Goal: Task Accomplishment & Management: Use online tool/utility

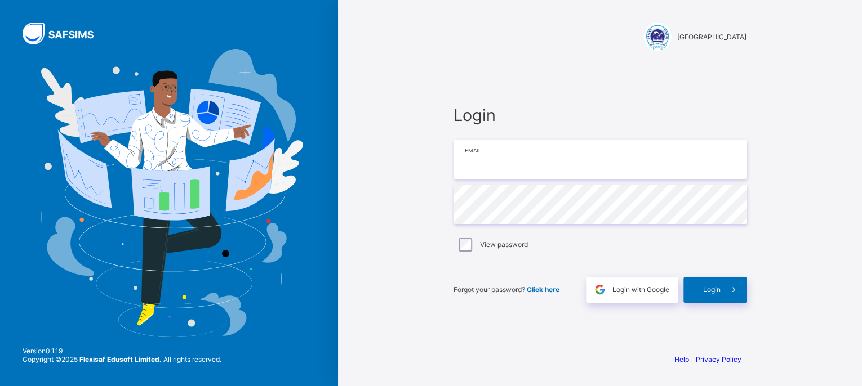
click at [493, 162] on input "email" at bounding box center [600, 159] width 293 height 39
type input "**********"
click at [700, 286] on div "Login" at bounding box center [714, 290] width 63 height 26
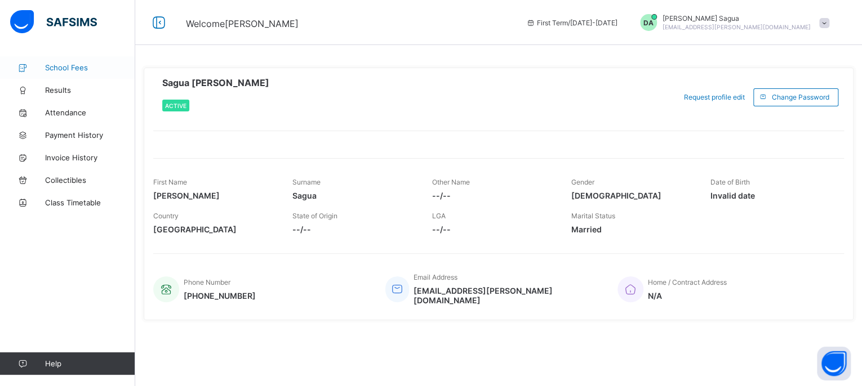
click at [88, 65] on span "School Fees" at bounding box center [90, 67] width 90 height 9
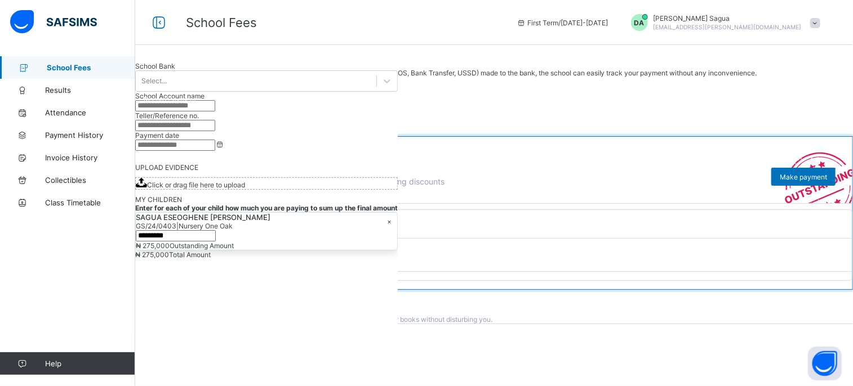
click at [523, 131] on div "SESSION [DATE]-[DATE]" at bounding box center [494, 119] width 718 height 23
click at [820, 21] on span at bounding box center [815, 23] width 10 height 10
click at [567, 68] on div "Record Payments Made Outside the Portal By recording all payments (i.e., POS, B…" at bounding box center [494, 173] width 718 height 234
click at [438, 131] on div "[DATE]-[DATE]" at bounding box center [494, 126] width 718 height 8
